Goal: Check status: Check status

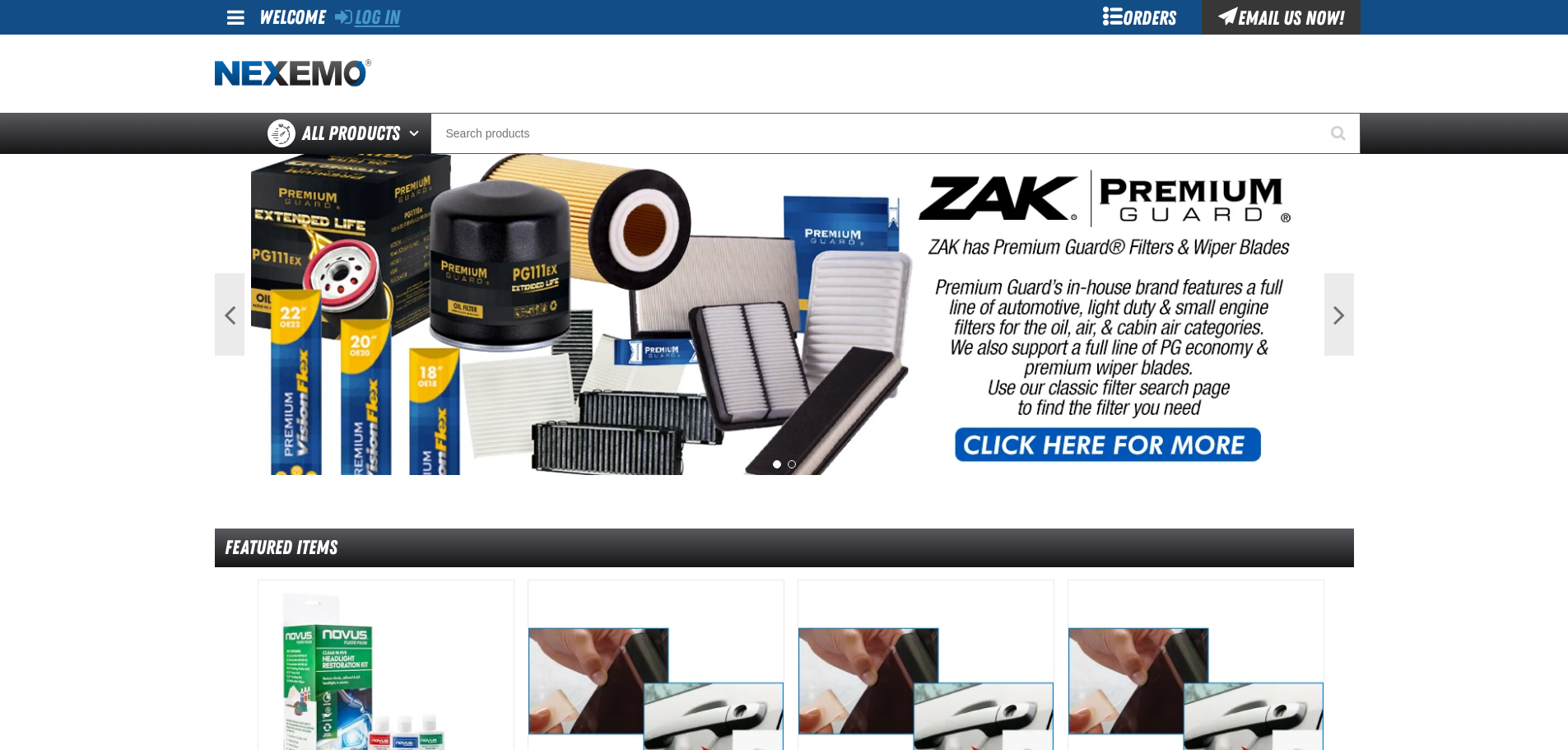
click at [351, 18] on link "Log In" at bounding box center [368, 17] width 65 height 23
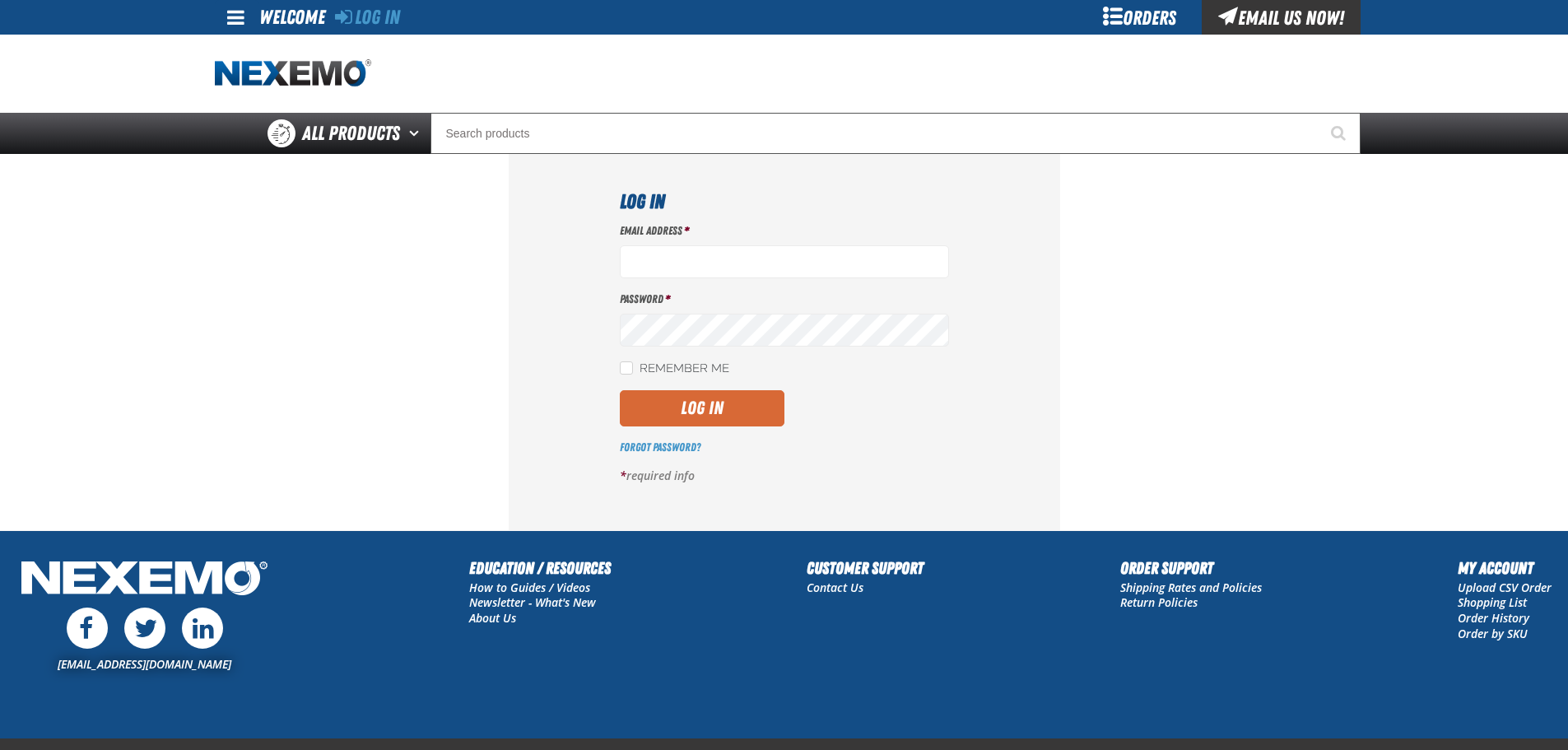
type input "ktaylor03@vtaig.com"
click at [692, 410] on button "Log In" at bounding box center [702, 408] width 164 height 36
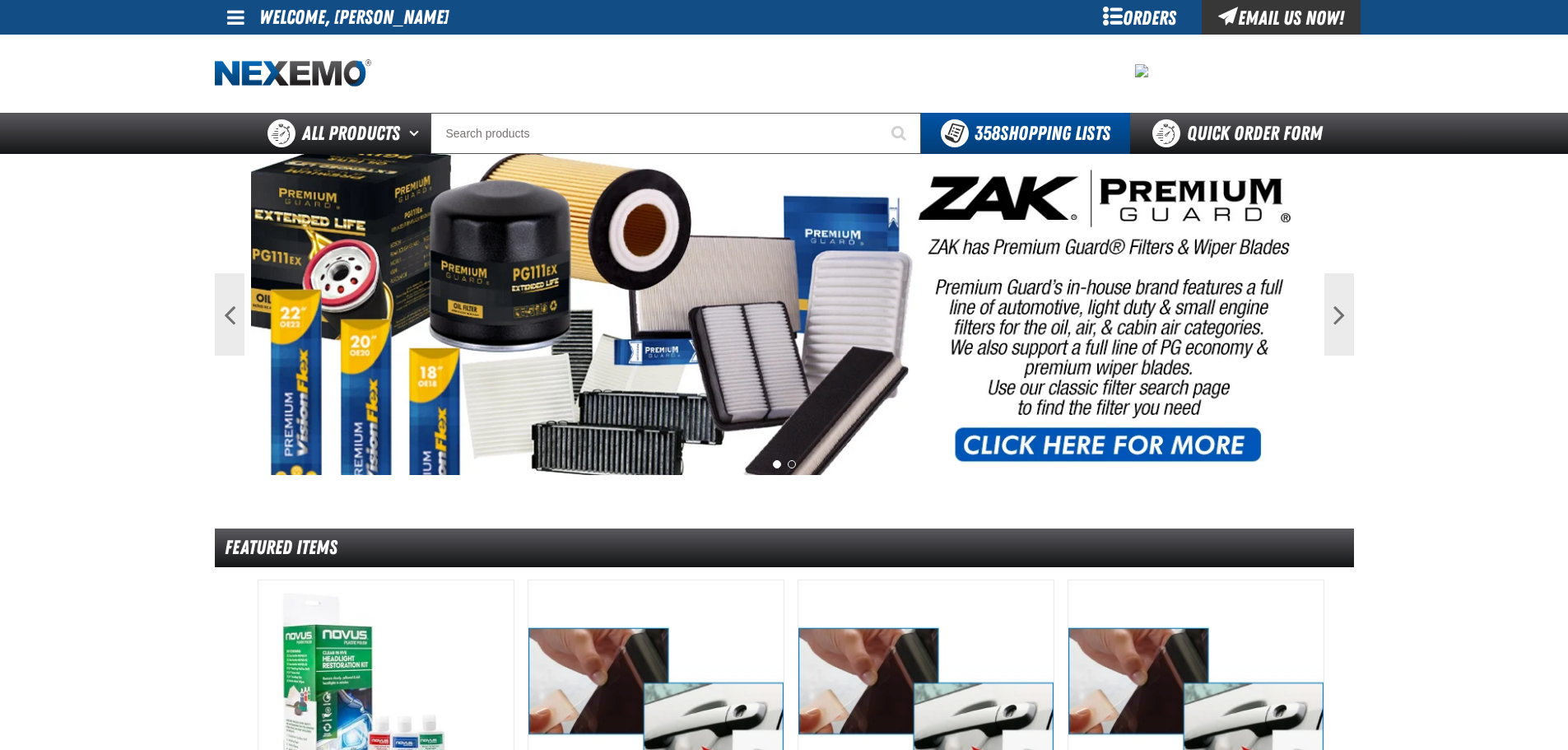
click at [1114, 18] on div "Orders" at bounding box center [1139, 17] width 123 height 34
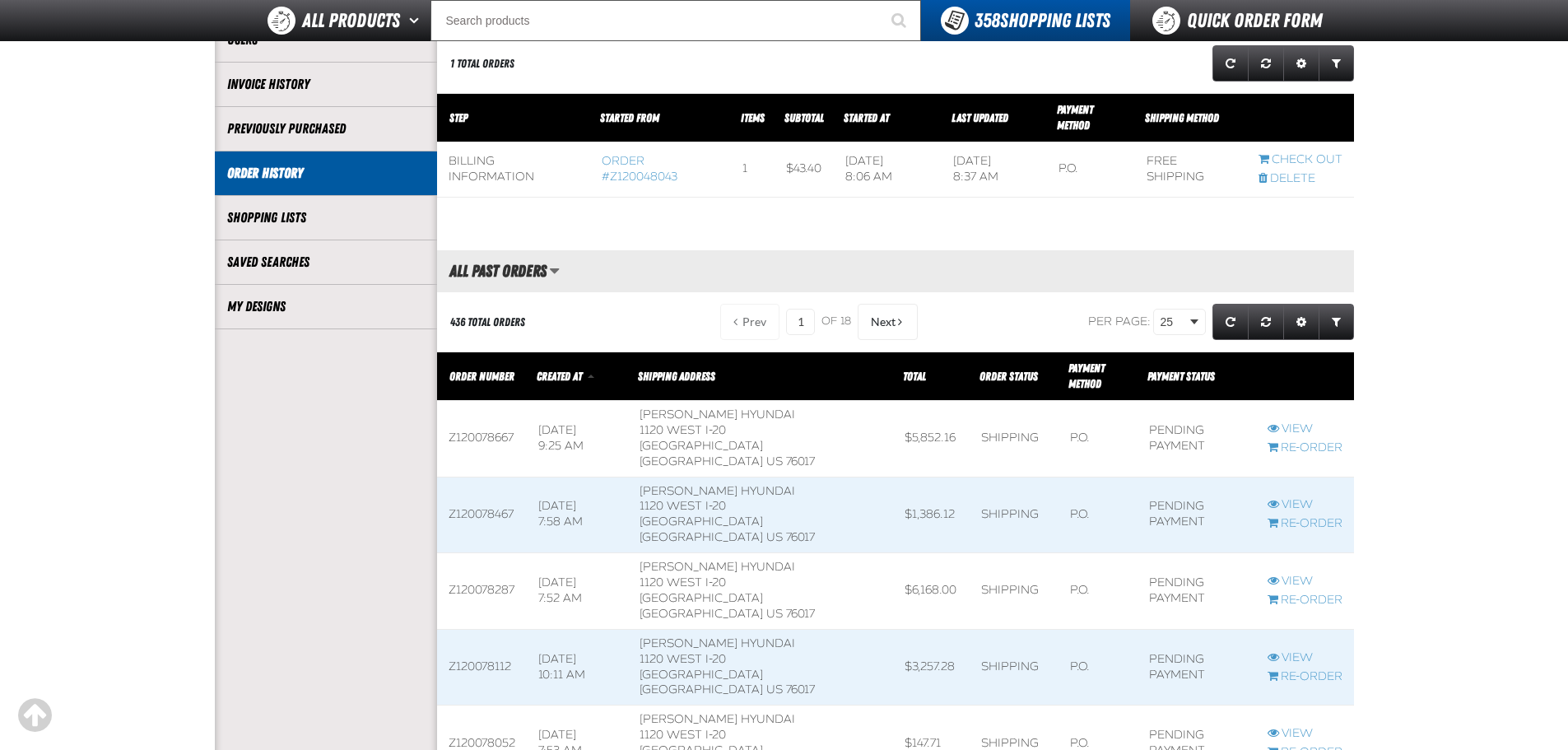
scroll to position [247, 0]
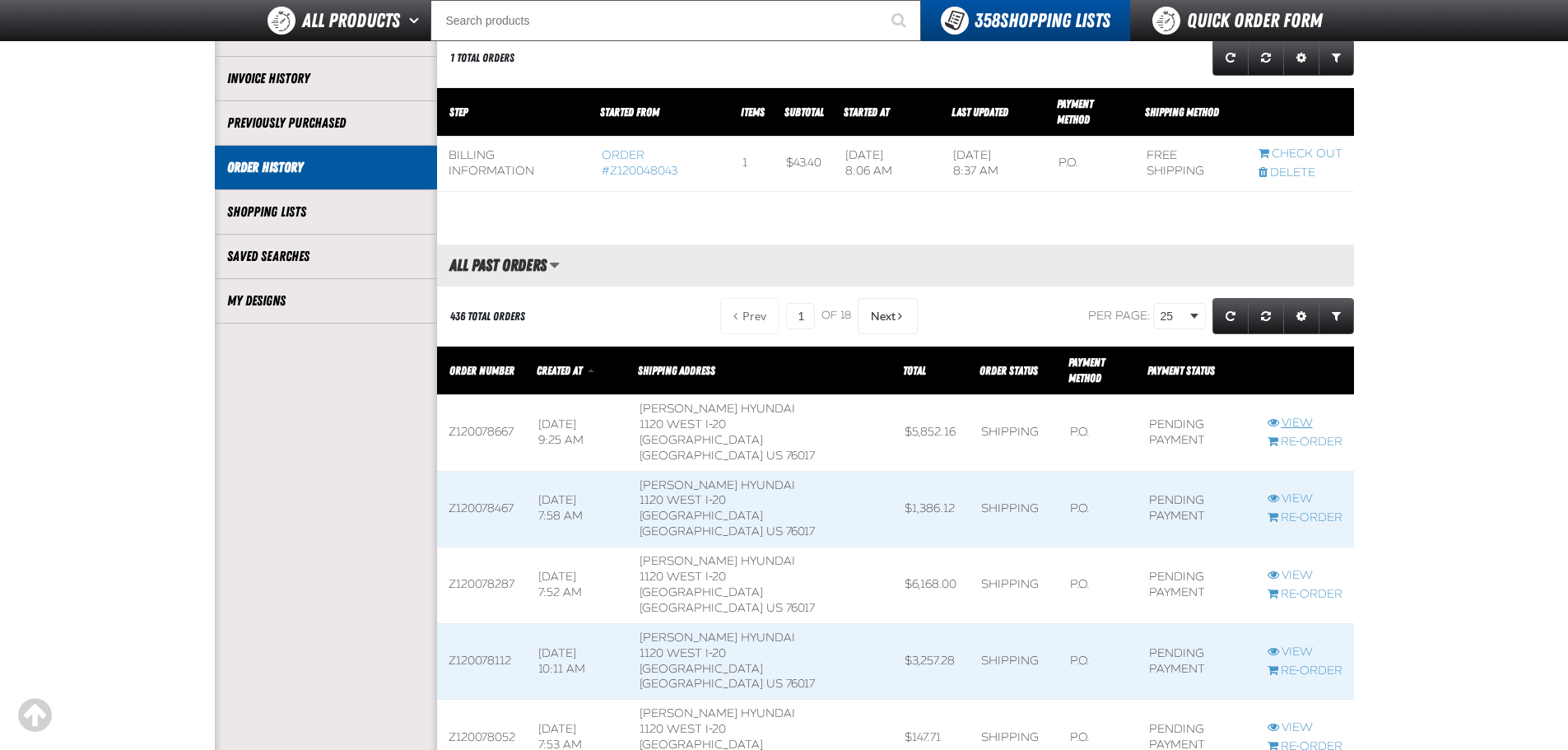
click at [1291, 416] on link "View" at bounding box center [1305, 423] width 75 height 15
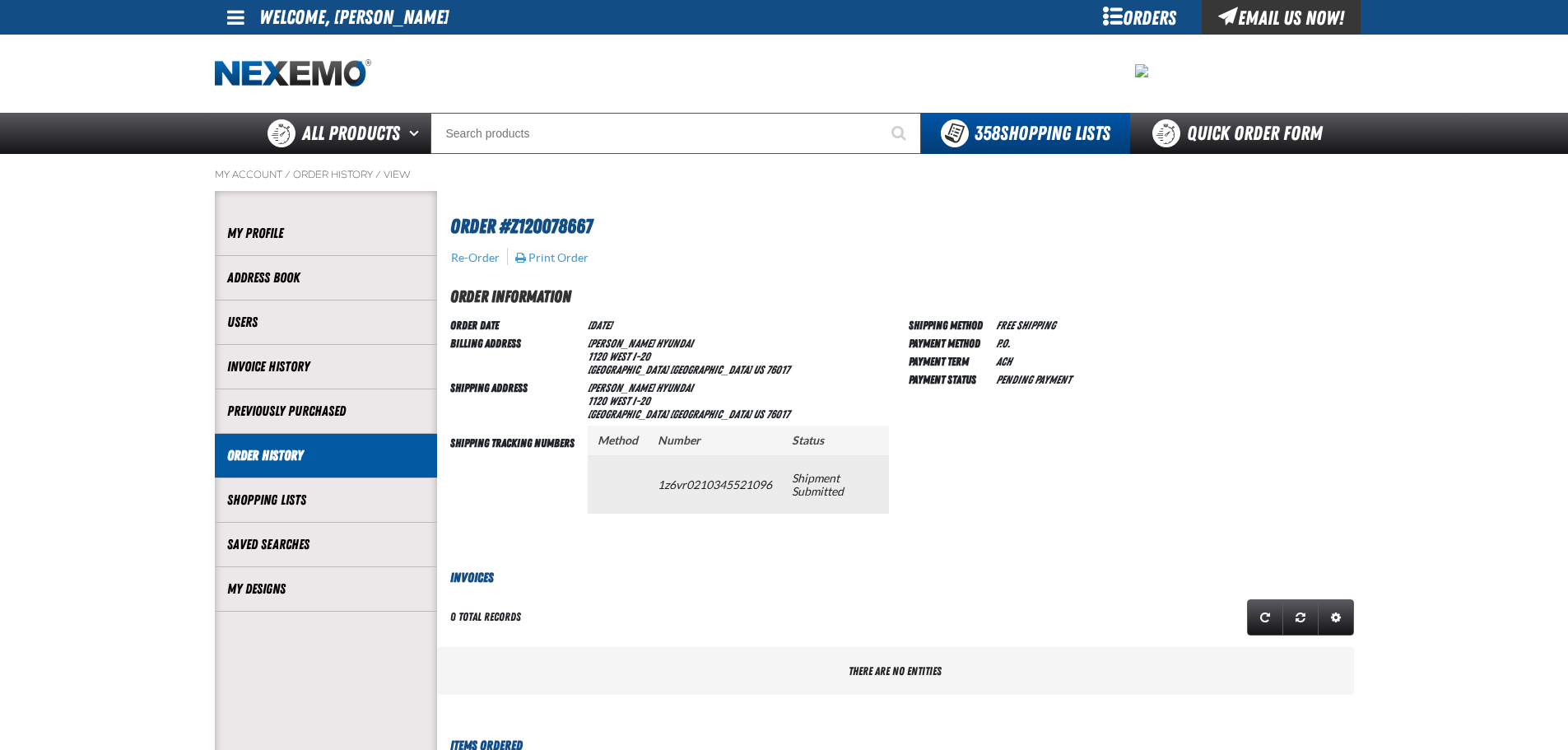
drag, startPoint x: 653, startPoint y: 486, endPoint x: 775, endPoint y: 499, distance: 122.7
click at [775, 499] on td "1z6vr0210345521096" at bounding box center [714, 484] width 134 height 57
copy td "1z6vr0210345521096"
